Goal: Task Accomplishment & Management: Manage account settings

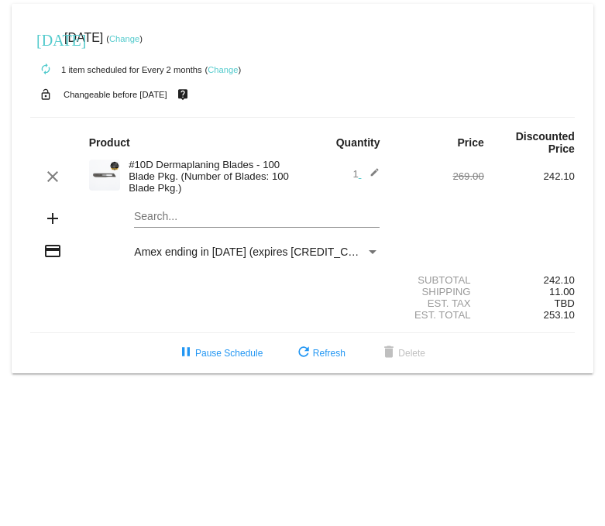
click at [227, 70] on link "Change" at bounding box center [223, 69] width 30 height 9
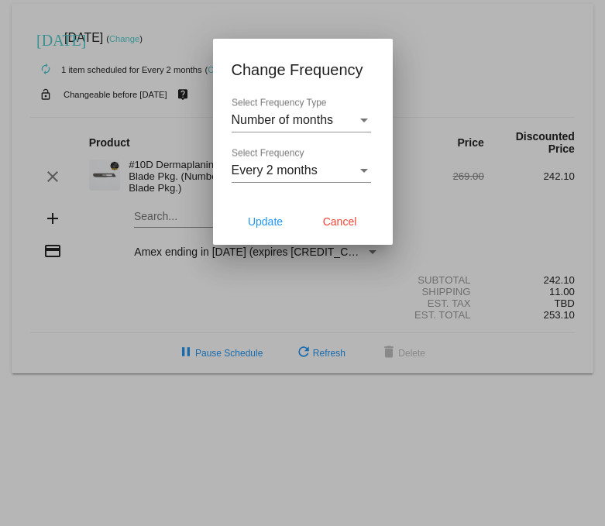
click at [291, 151] on div "Every 2 months Select Frequency" at bounding box center [302, 165] width 140 height 35
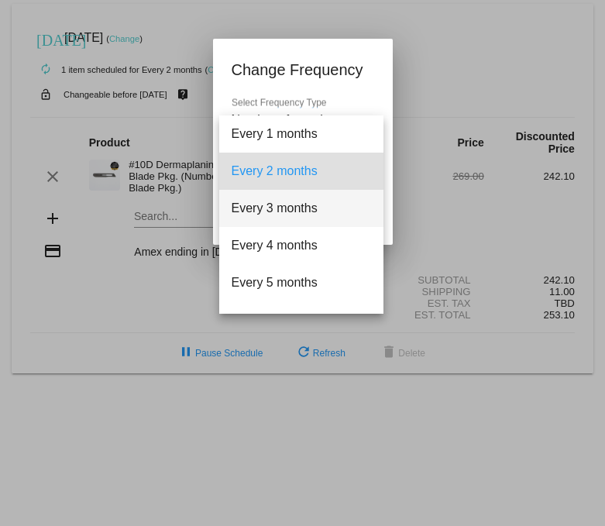
click at [281, 216] on span "Every 3 months" at bounding box center [302, 208] width 140 height 37
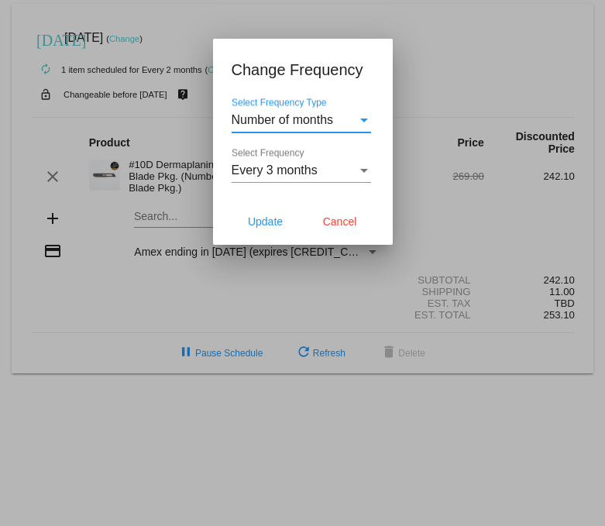
click at [305, 122] on span "Number of months" at bounding box center [283, 119] width 102 height 13
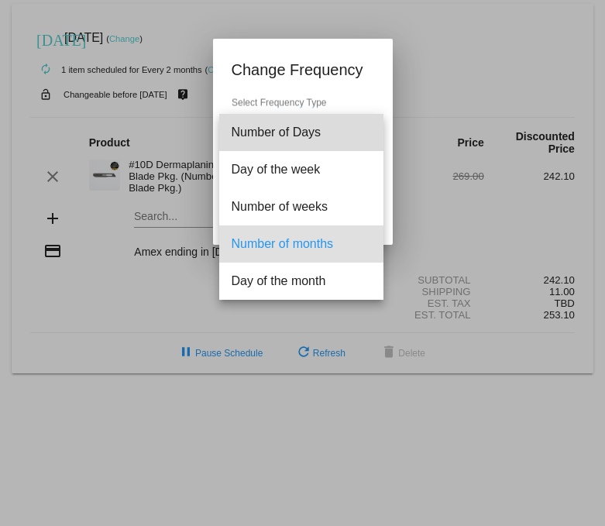
click at [305, 122] on span "Number of Days" at bounding box center [302, 132] width 140 height 37
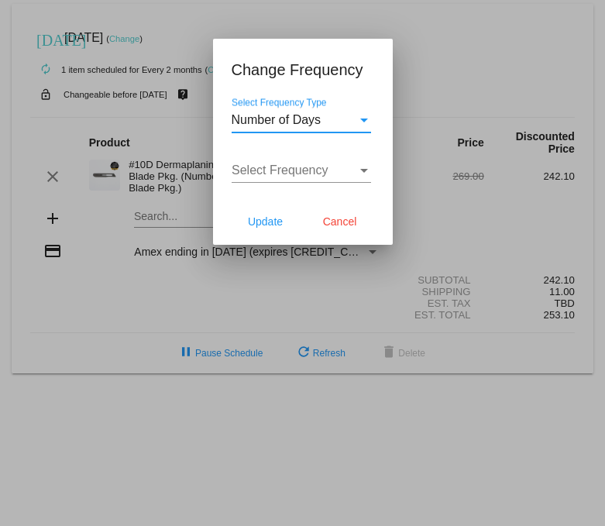
click at [320, 114] on span "Number of Days" at bounding box center [277, 119] width 90 height 13
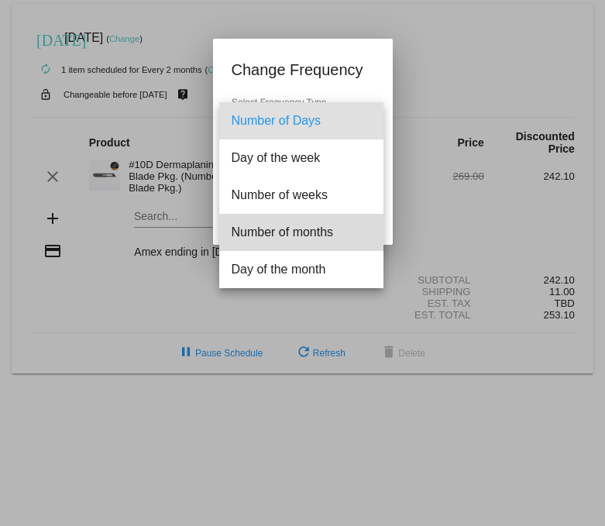
click at [318, 232] on span "Number of months" at bounding box center [302, 232] width 140 height 37
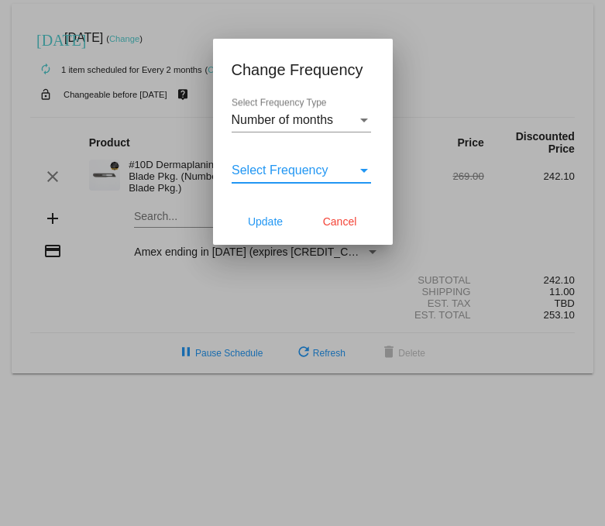
click at [316, 171] on span "Select Frequency" at bounding box center [280, 170] width 97 height 13
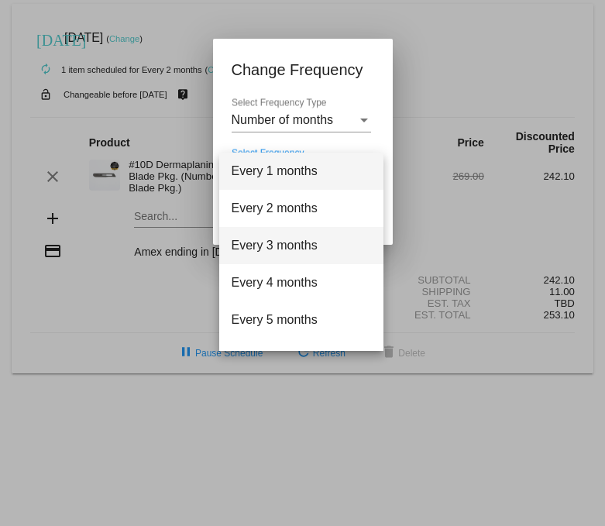
click at [289, 244] on span "Every 3 months" at bounding box center [302, 245] width 140 height 37
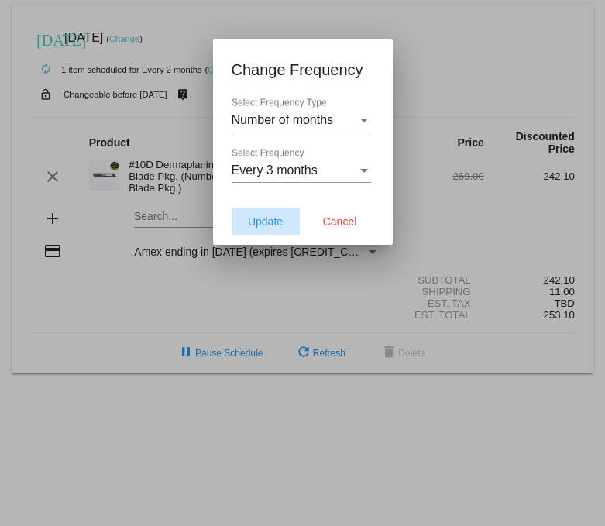
click at [285, 218] on button "Update" at bounding box center [266, 222] width 68 height 28
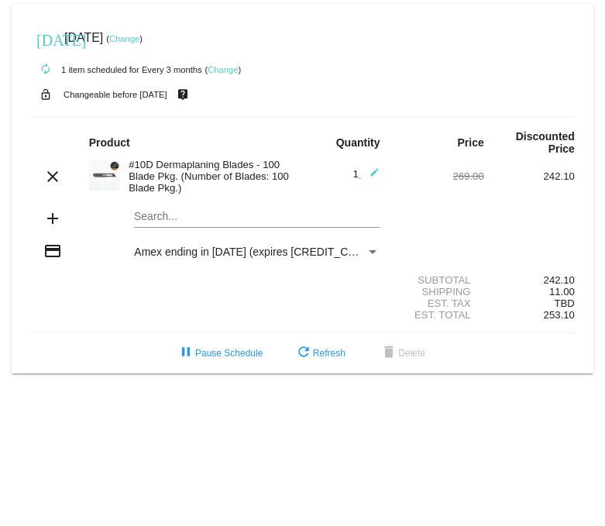
click at [202, 165] on div "#10D Dermaplaning Blades - 100 Blade Pkg. (Number of Blades: 100 Blade Pkg.)" at bounding box center [211, 176] width 181 height 35
click at [146, 32] on div "[DATE] [DATE] ( Change )" at bounding box center [302, 37] width 545 height 31
click at [140, 40] on link "Change" at bounding box center [124, 38] width 30 height 9
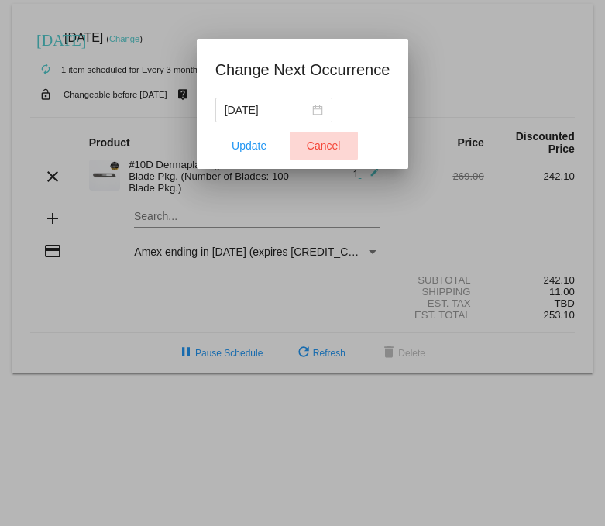
click at [322, 147] on span "Cancel" at bounding box center [324, 146] width 34 height 12
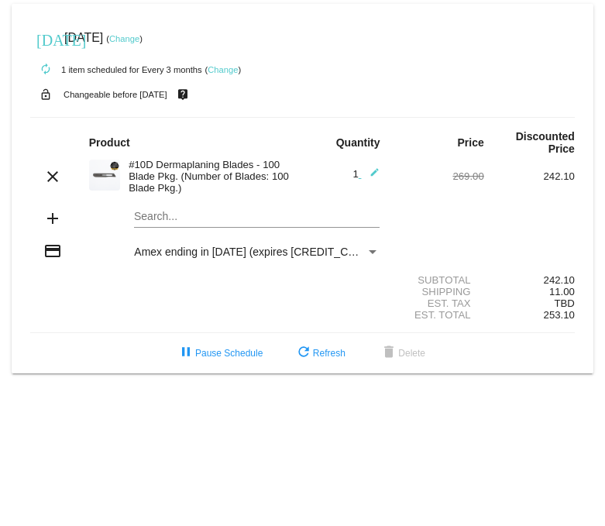
click at [446, 284] on div "Subtotal" at bounding box center [439, 280] width 91 height 12
click at [374, 258] on div "Payment Method" at bounding box center [373, 252] width 14 height 12
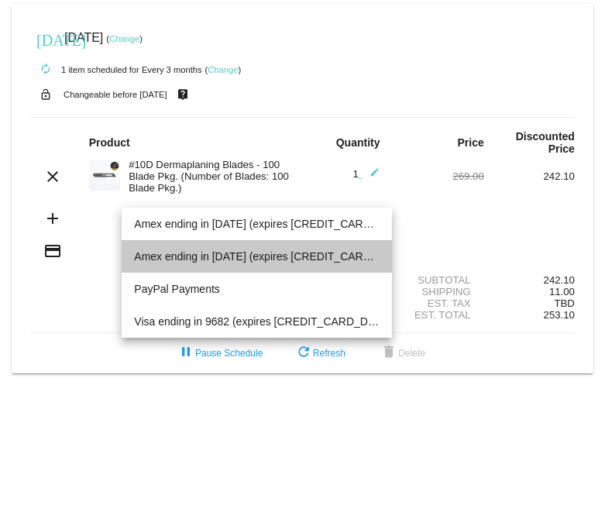
click at [374, 254] on span "Amex ending in [DATE] (expires [CREDIT_CARD_DATA])" at bounding box center [257, 256] width 246 height 33
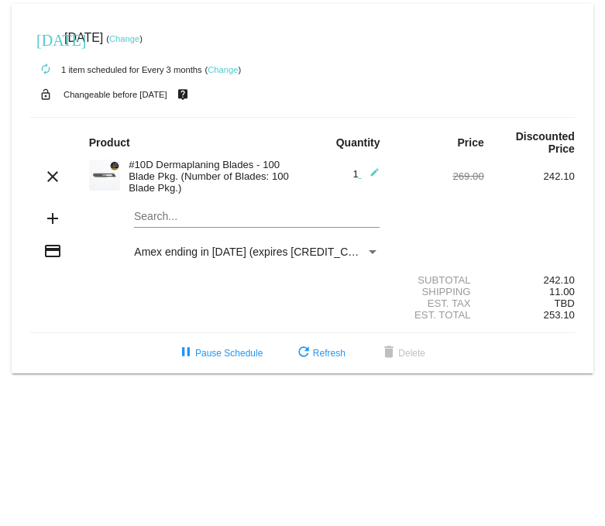
click at [412, 24] on div "[DATE] [DATE] ( Change )" at bounding box center [302, 37] width 545 height 31
click at [238, 71] on link "Change" at bounding box center [223, 69] width 30 height 9
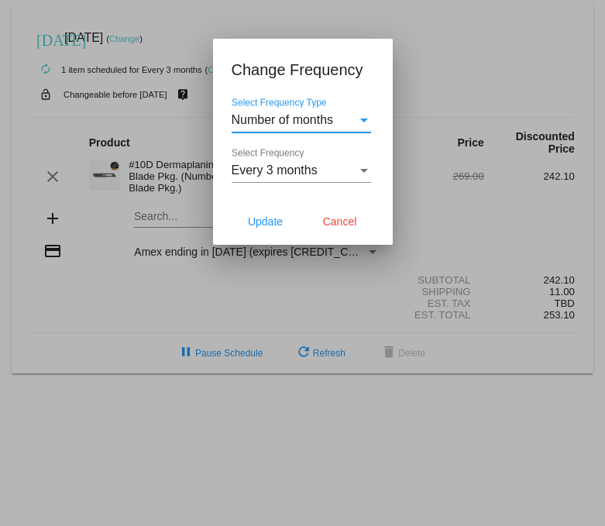
click at [295, 170] on span "Every 3 months" at bounding box center [275, 170] width 86 height 13
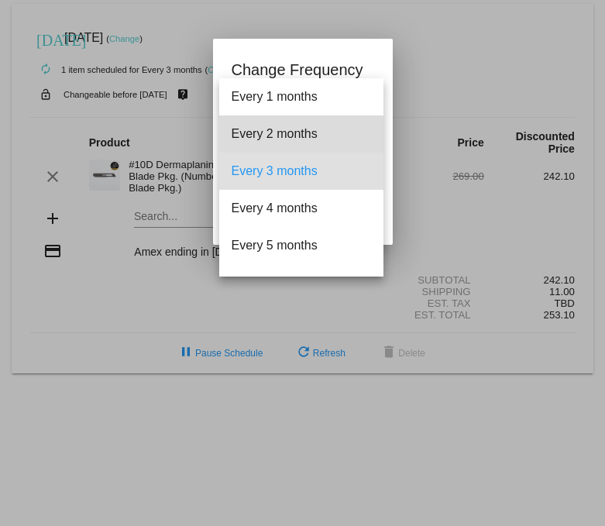
click at [289, 143] on span "Every 2 months" at bounding box center [302, 134] width 140 height 37
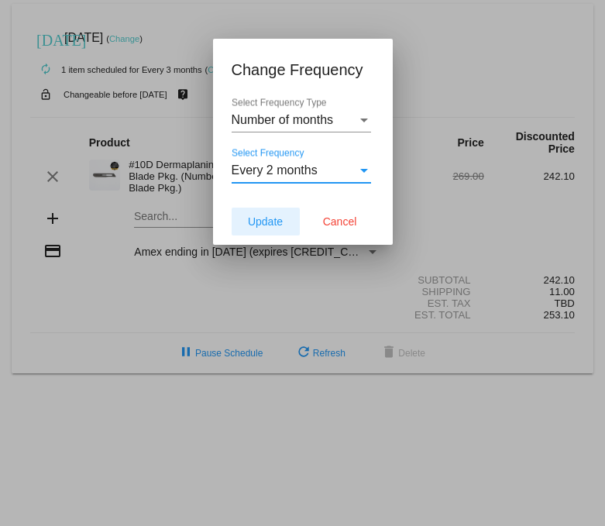
click at [272, 226] on span "Update" at bounding box center [265, 222] width 35 height 12
